Goal: Check status: Check status

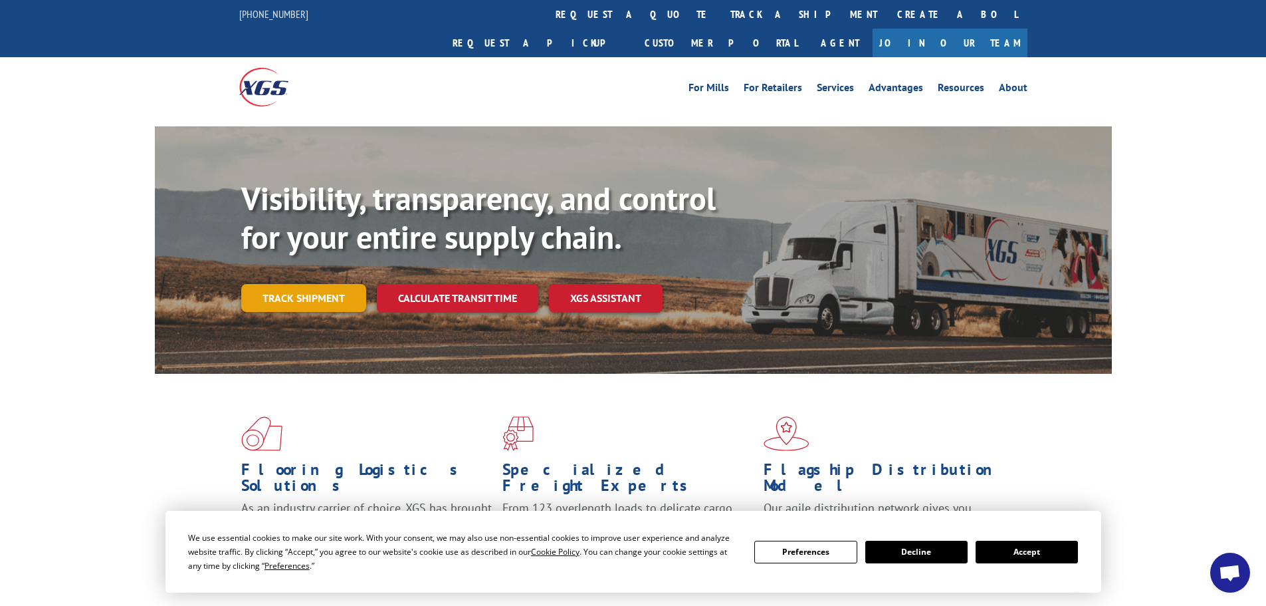
click at [300, 284] on link "Track shipment" at bounding box center [303, 298] width 125 height 28
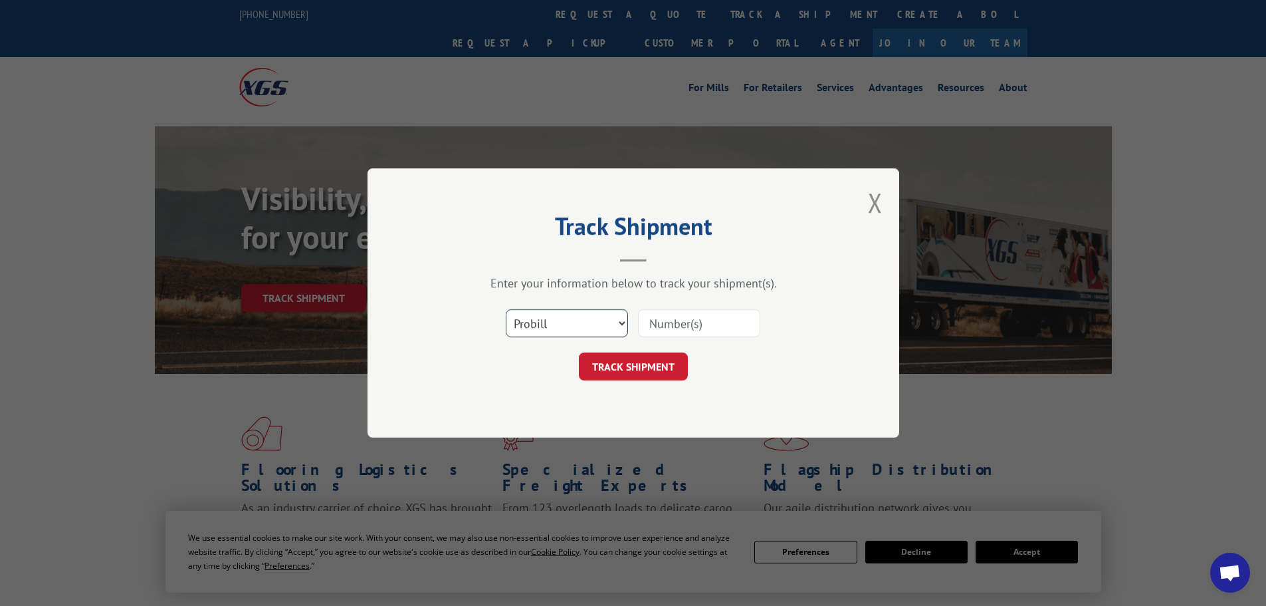
click at [578, 327] on select "Select category... Probill BOL PO" at bounding box center [567, 323] width 122 height 28
select select "po"
click at [506, 309] on select "Select category... Probill BOL PO" at bounding box center [567, 323] width 122 height 28
click at [672, 325] on input at bounding box center [699, 323] width 122 height 28
paste input "63588847"
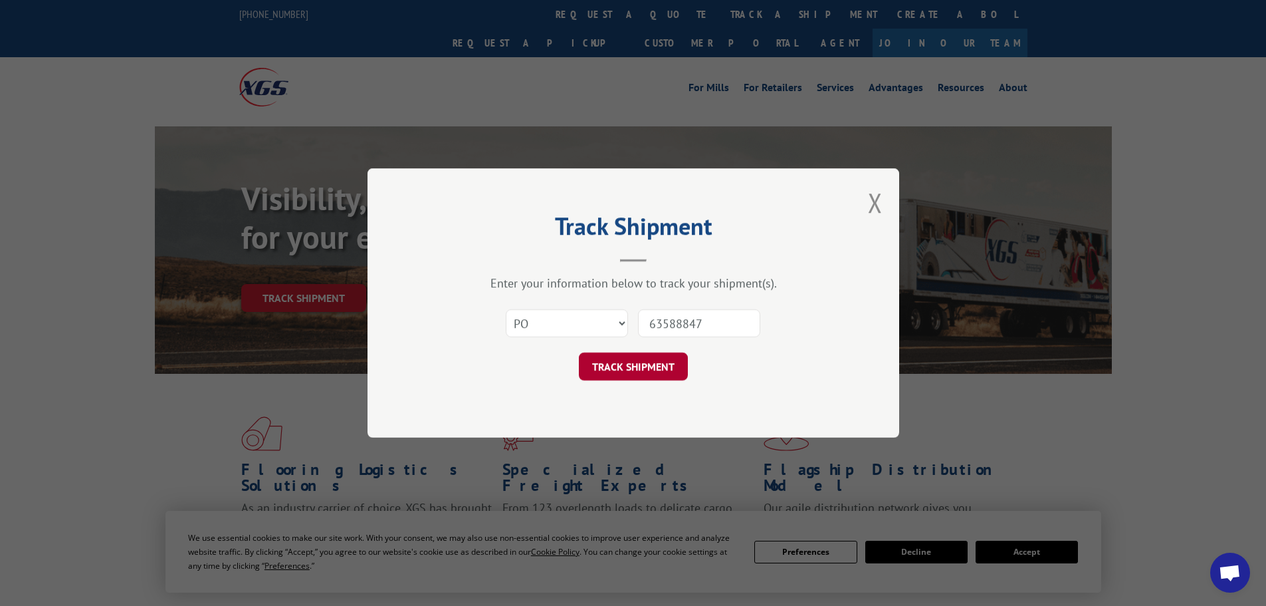
type input "63588847"
click at [652, 372] on button "TRACK SHIPMENT" at bounding box center [633, 366] width 109 height 28
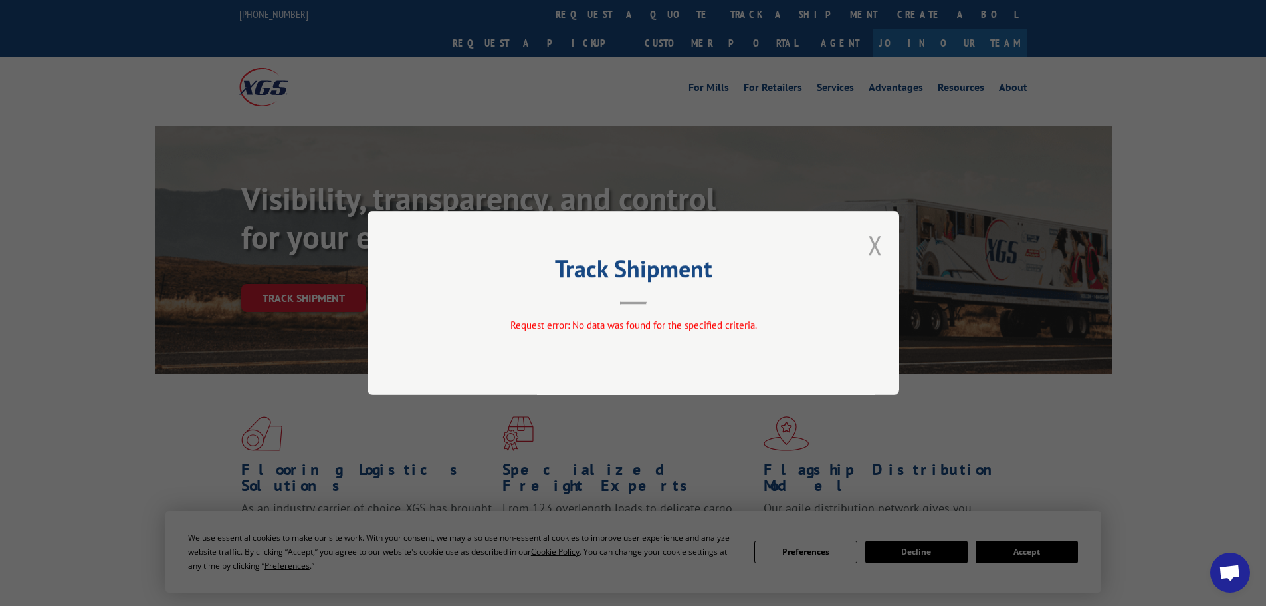
click at [879, 241] on button "Close modal" at bounding box center [875, 244] width 15 height 35
